Goal: Obtain resource: Download file/media

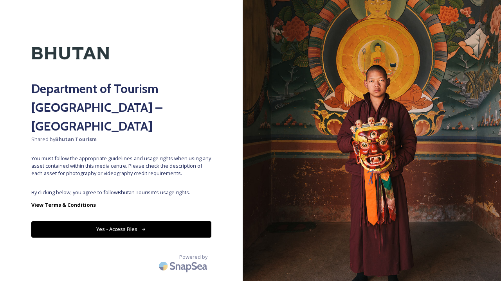
click at [158, 221] on button "Yes - Access Files" at bounding box center [121, 229] width 180 height 16
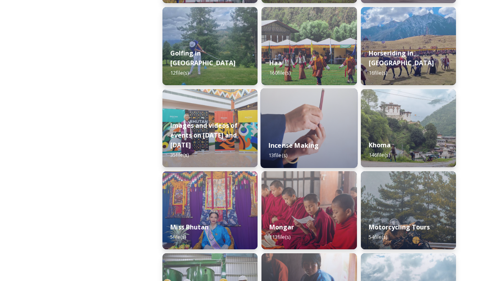
scroll to position [467, 0]
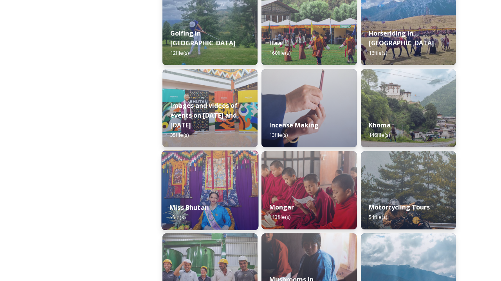
click at [226, 171] on img at bounding box center [210, 191] width 97 height 80
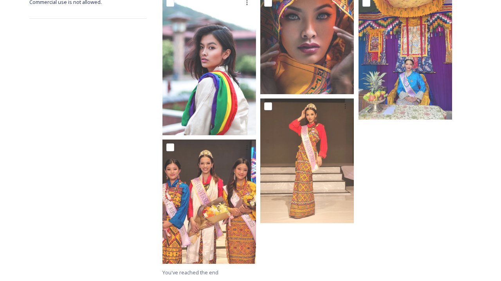
scroll to position [153, 0]
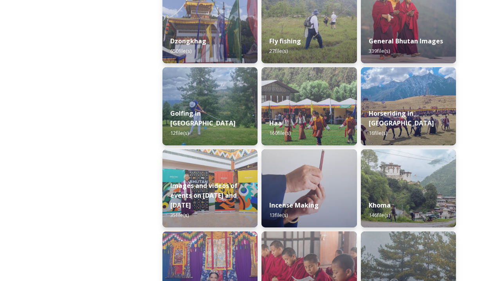
scroll to position [393, 0]
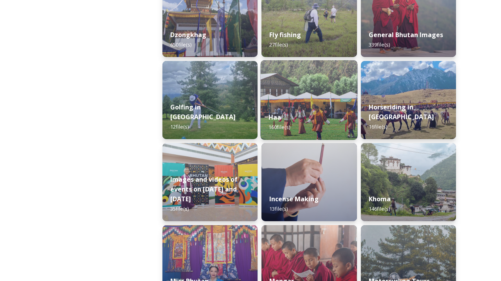
click at [312, 107] on div "Haa 160 file(s)" at bounding box center [308, 122] width 97 height 36
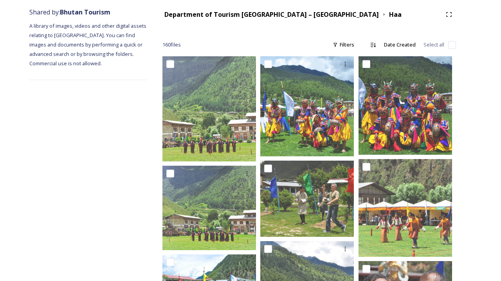
scroll to position [93, 0]
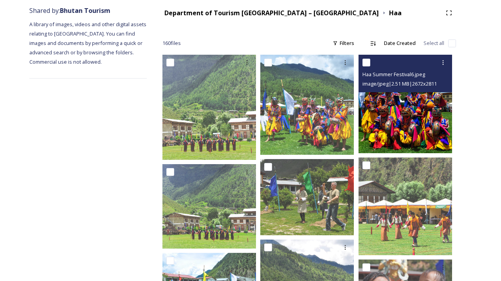
click at [400, 122] on img at bounding box center [404, 104] width 93 height 98
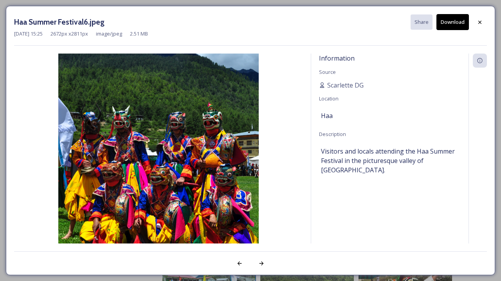
click at [201, 156] on img at bounding box center [158, 159] width 289 height 211
click at [127, 129] on img at bounding box center [158, 159] width 289 height 211
click at [6, 5] on div "Haa Summer Festival6.jpeg Share Download [DATE] 15:25 2672 px x 2811 px image/j…" at bounding box center [250, 140] width 501 height 281
click at [474, 22] on div at bounding box center [479, 22] width 14 height 14
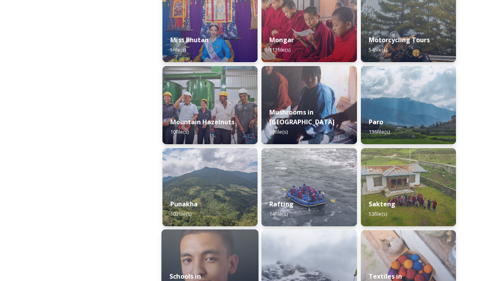
scroll to position [618, 0]
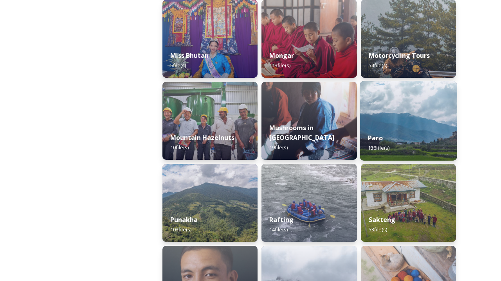
click at [373, 118] on img at bounding box center [407, 121] width 97 height 80
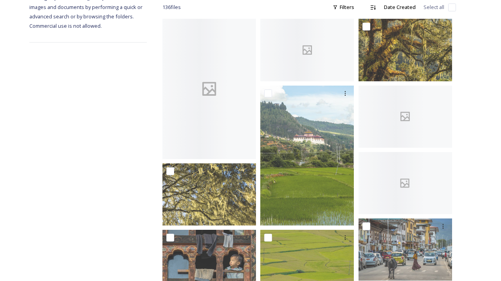
scroll to position [160, 0]
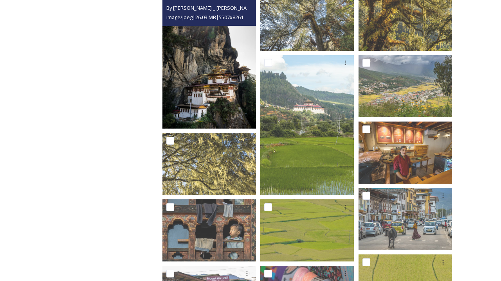
click at [235, 110] on img at bounding box center [208, 58] width 93 height 140
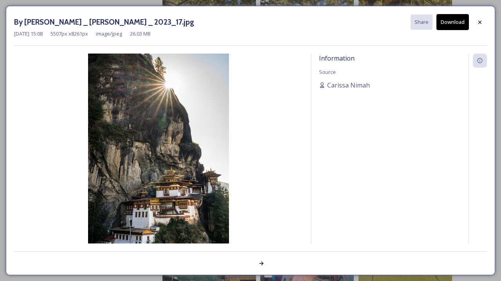
click at [197, 126] on img at bounding box center [158, 159] width 289 height 211
click at [478, 18] on div at bounding box center [479, 22] width 14 height 14
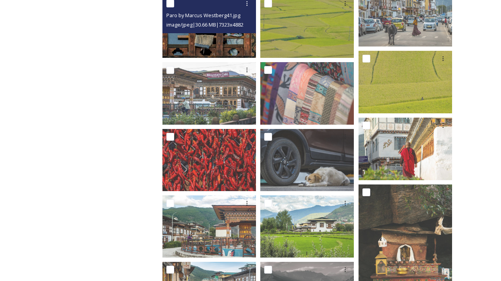
scroll to position [288, 0]
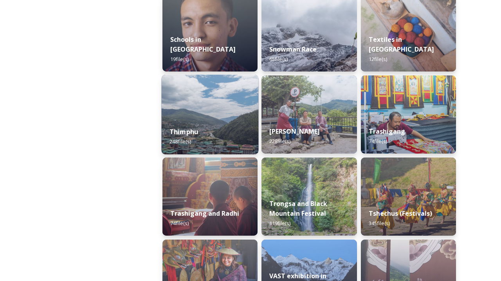
scroll to position [873, 0]
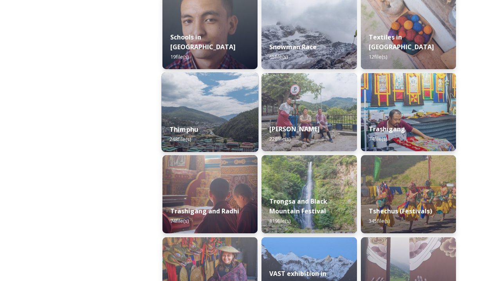
click at [201, 122] on div "Thimphu 248 file(s)" at bounding box center [210, 135] width 97 height 36
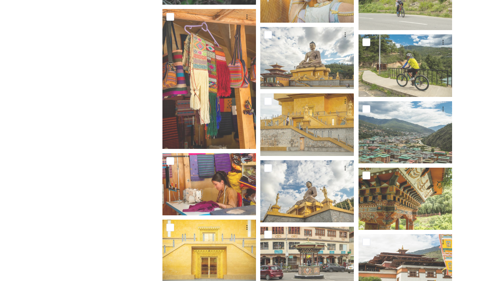
scroll to position [3995, 0]
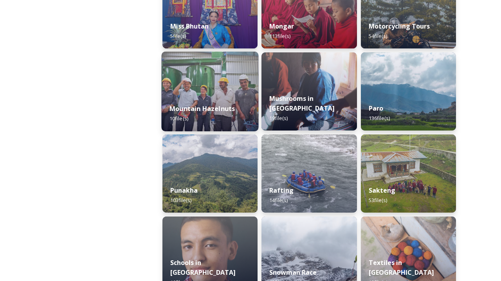
scroll to position [652, 0]
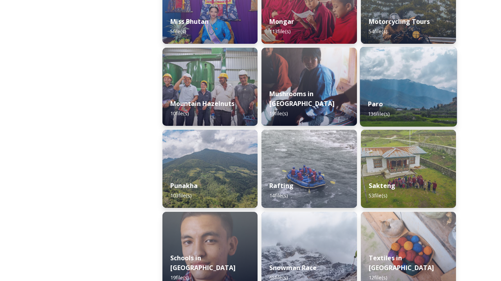
click at [404, 101] on div "Paro 136 file(s)" at bounding box center [407, 109] width 97 height 36
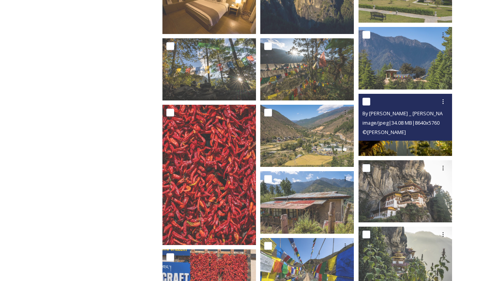
scroll to position [891, 0]
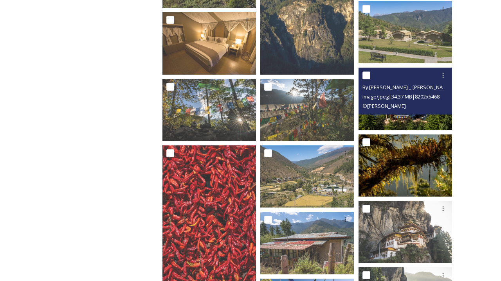
click at [399, 120] on img at bounding box center [404, 99] width 93 height 62
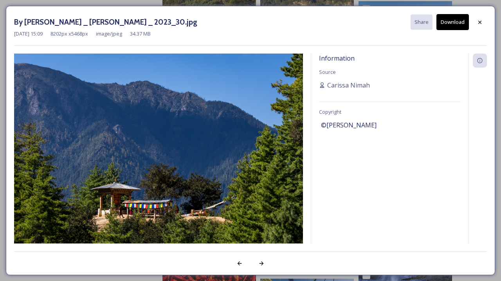
click at [0, 83] on div "By [PERSON_NAME] _ [PERSON_NAME] _ 2023_30.jpg Share Download [DATE] 15:09 8202…" at bounding box center [250, 140] width 501 height 281
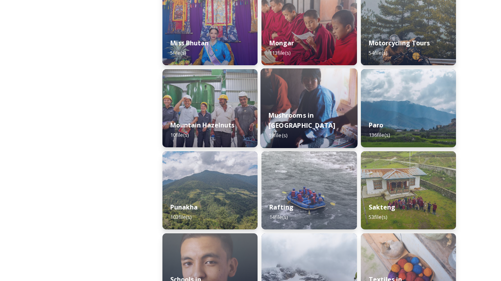
scroll to position [633, 0]
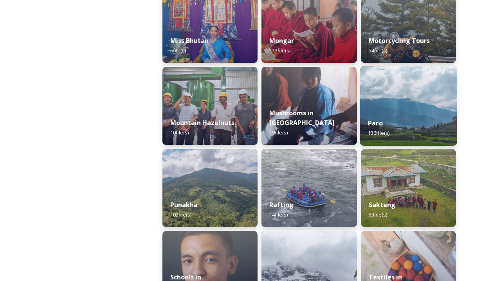
click at [375, 124] on strong "Paro" at bounding box center [375, 123] width 15 height 9
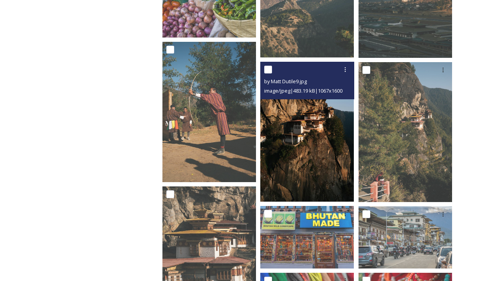
scroll to position [2619, 0]
